Goal: Understand site structure: Understand site structure

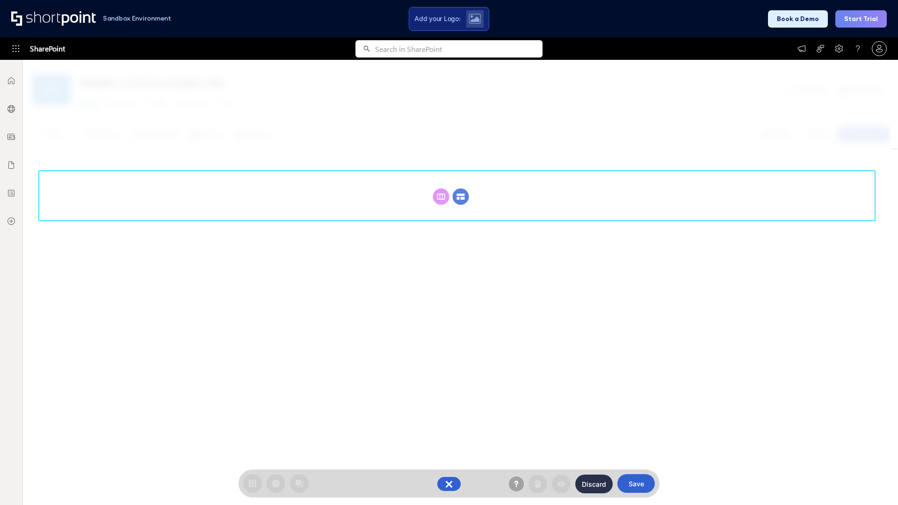
scroll to position [129, 0]
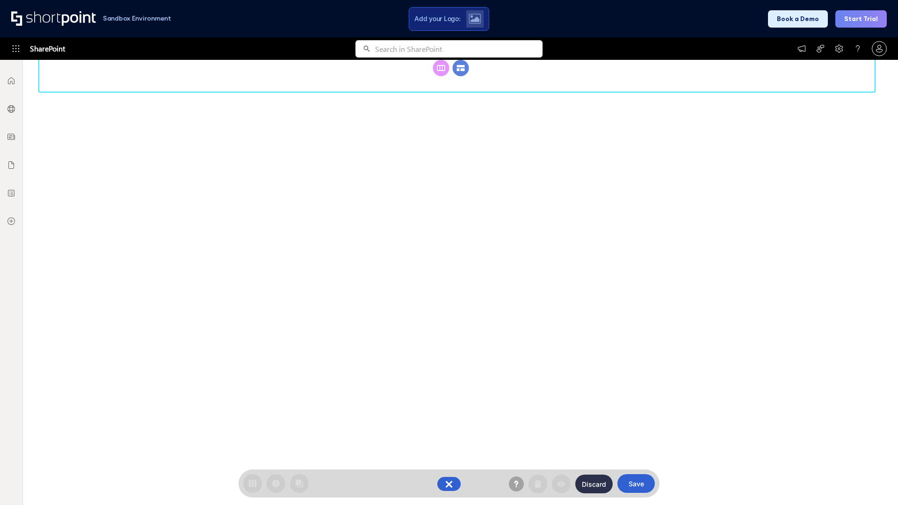
click at [461, 76] on circle at bounding box center [461, 68] width 16 height 16
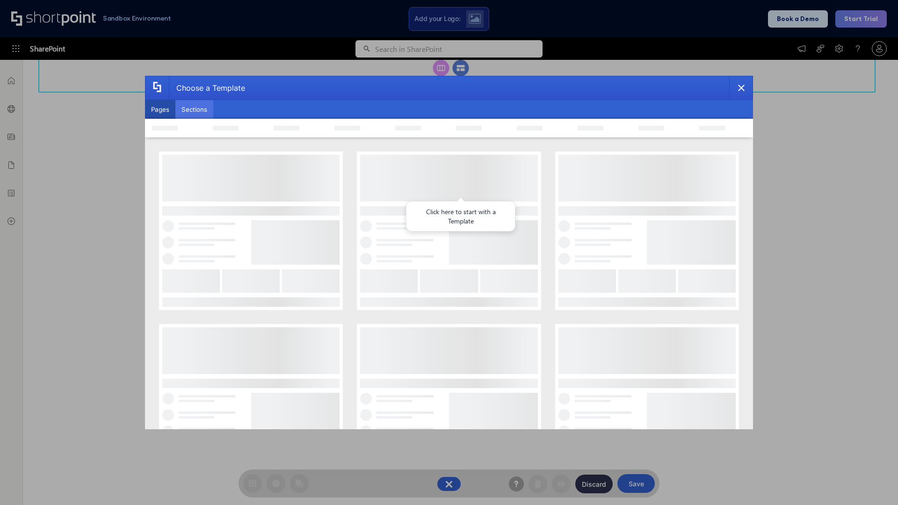
click at [194, 110] on button "Sections" at bounding box center [194, 109] width 38 height 19
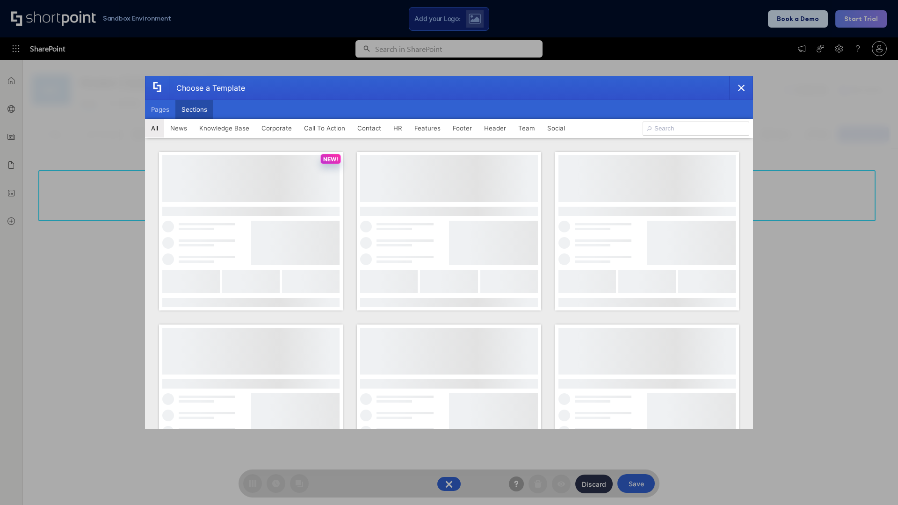
type input "Header 3"
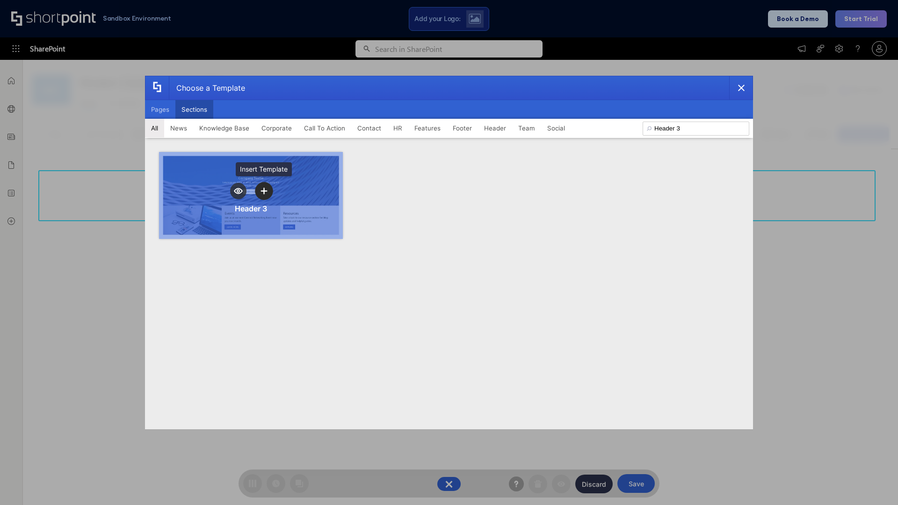
click at [264, 191] on icon "template selector" at bounding box center [264, 191] width 7 height 7
